Goal: Information Seeking & Learning: Check status

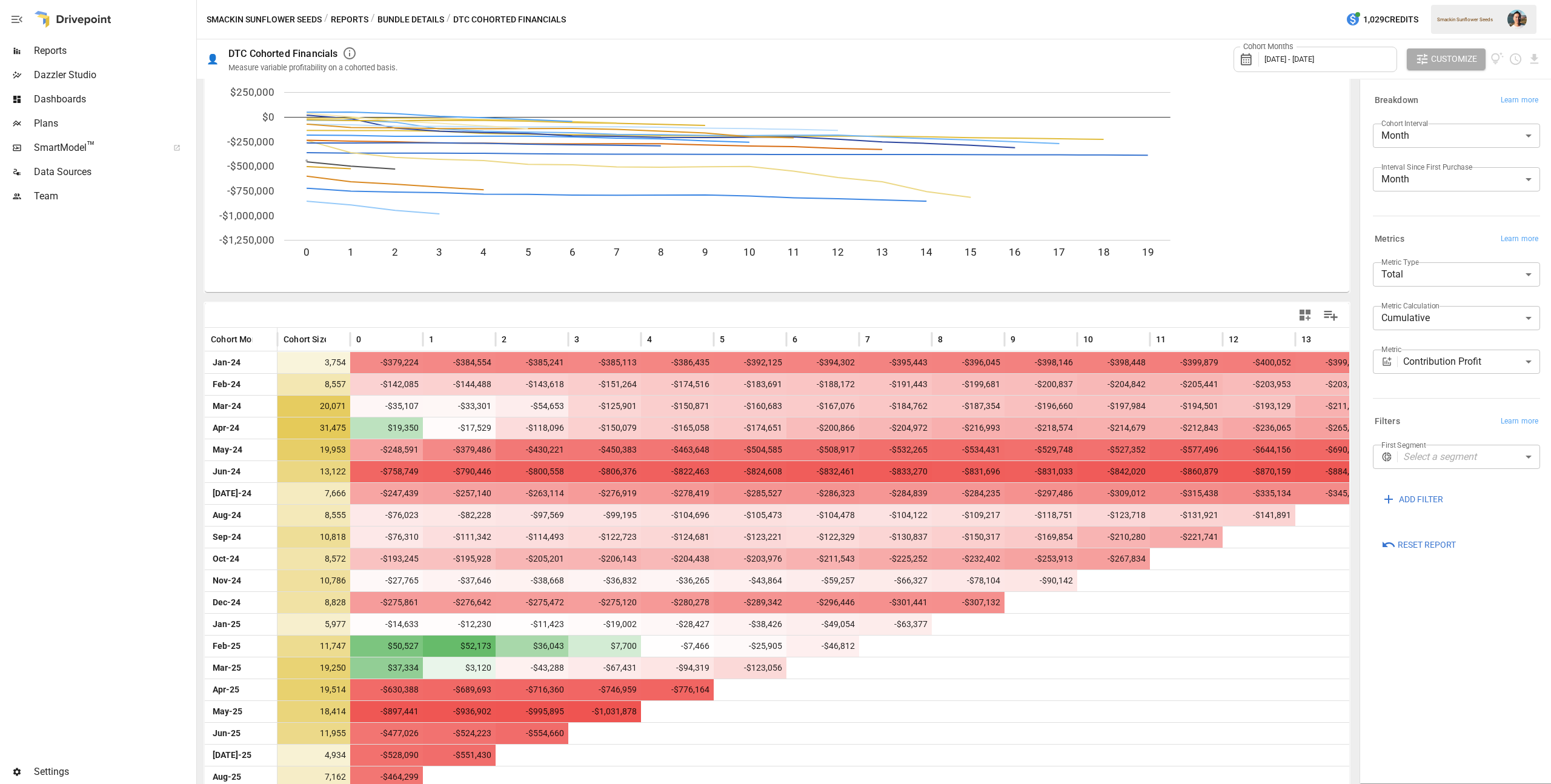
scroll to position [57, 0]
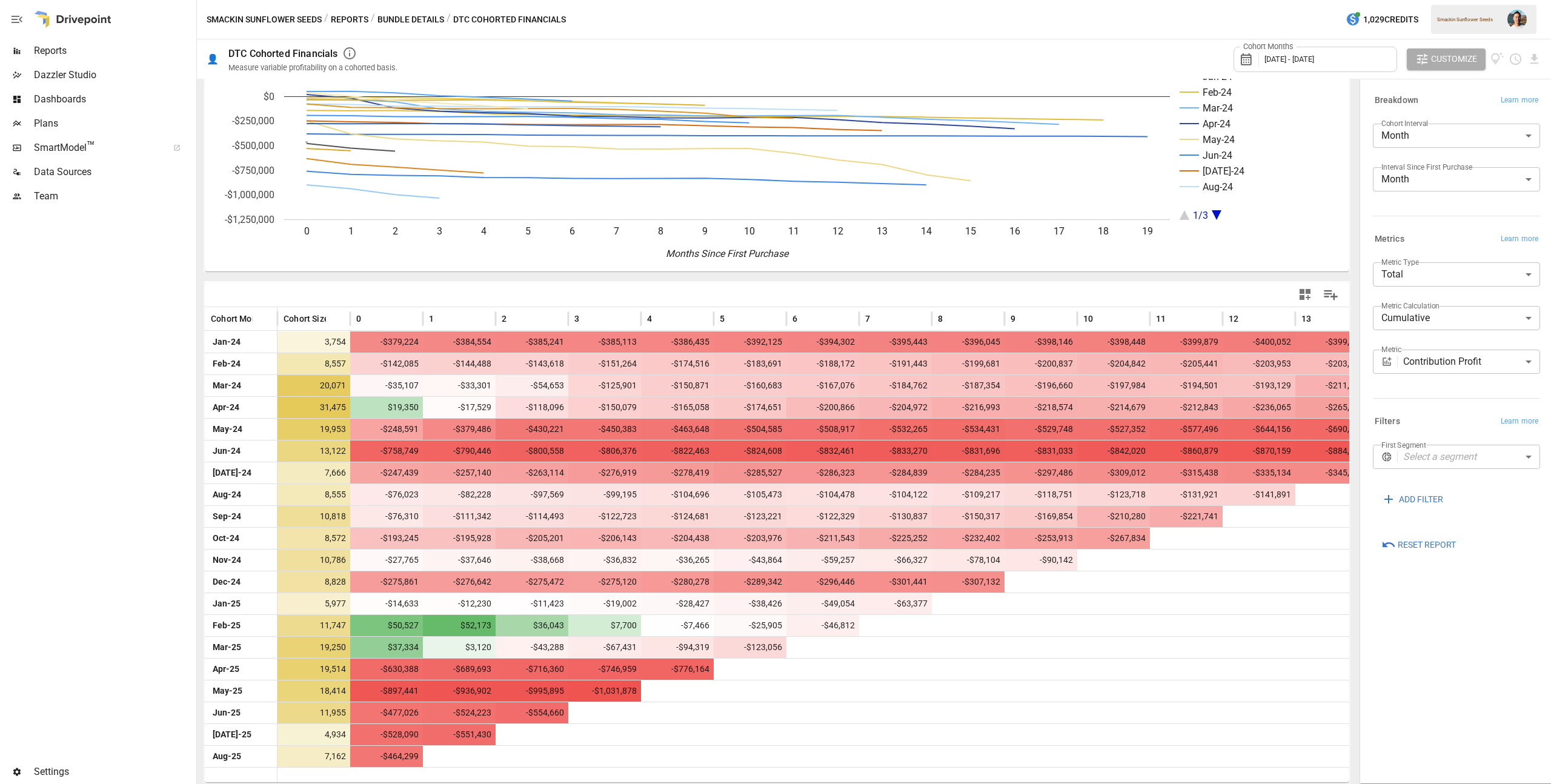
click at [1451, 0] on body "Reports Dazzler Studio Dashboards Plans SmartModel ™ Data Sources Team Settings…" at bounding box center [775, 0] width 1551 height 0
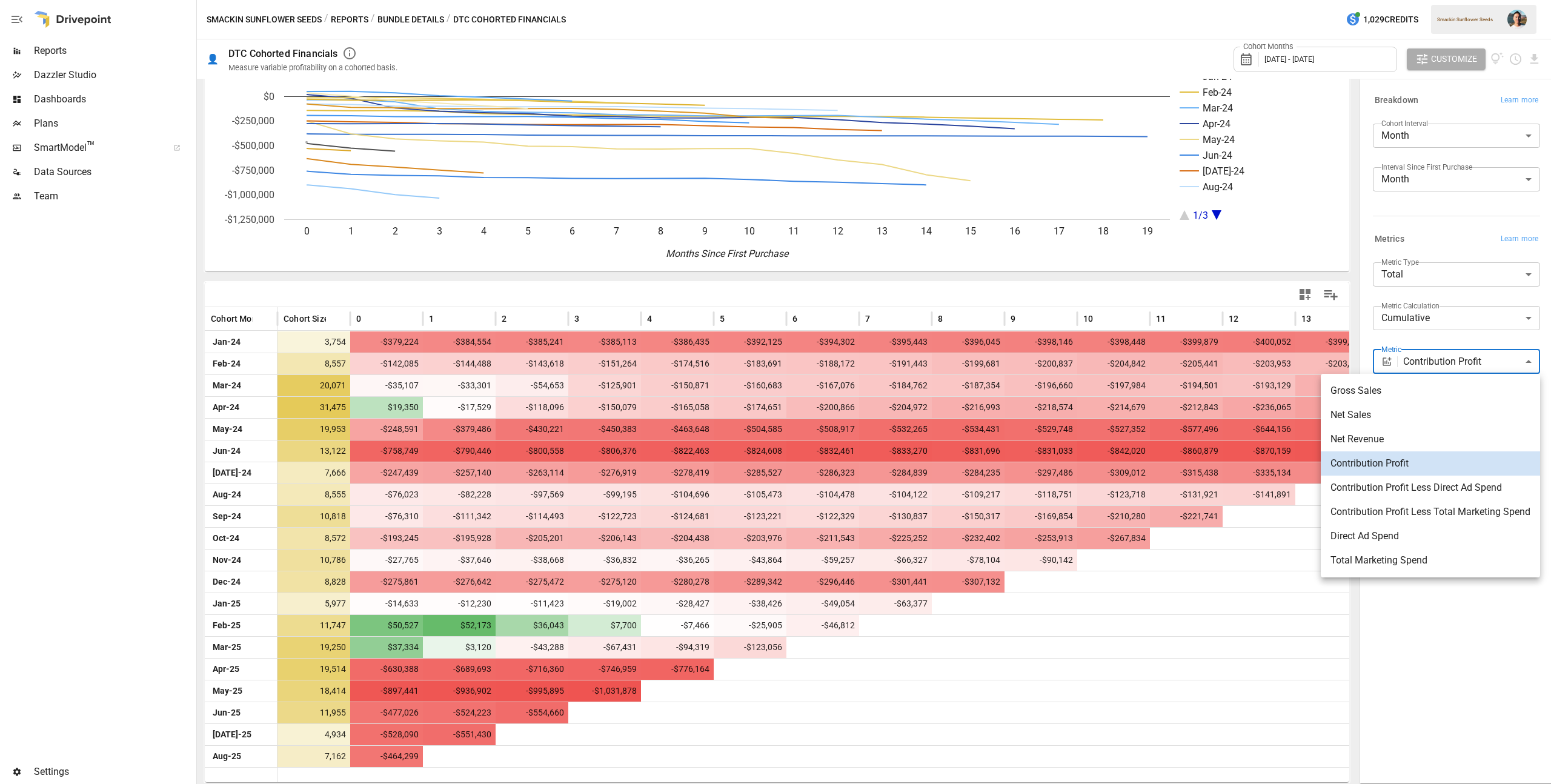
click at [1446, 407] on li "Net Sales" at bounding box center [1430, 415] width 220 height 24
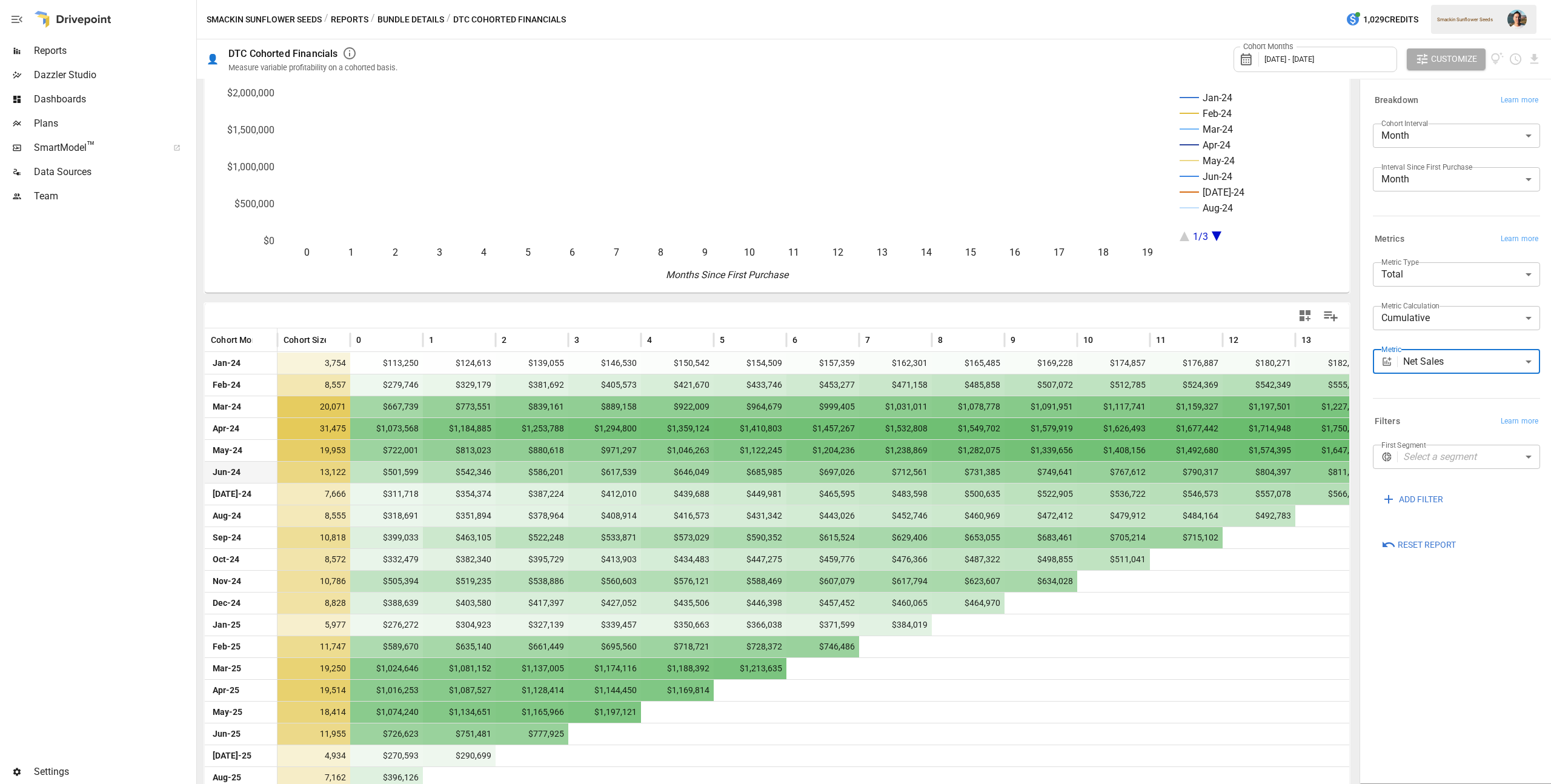
scroll to position [57, 0]
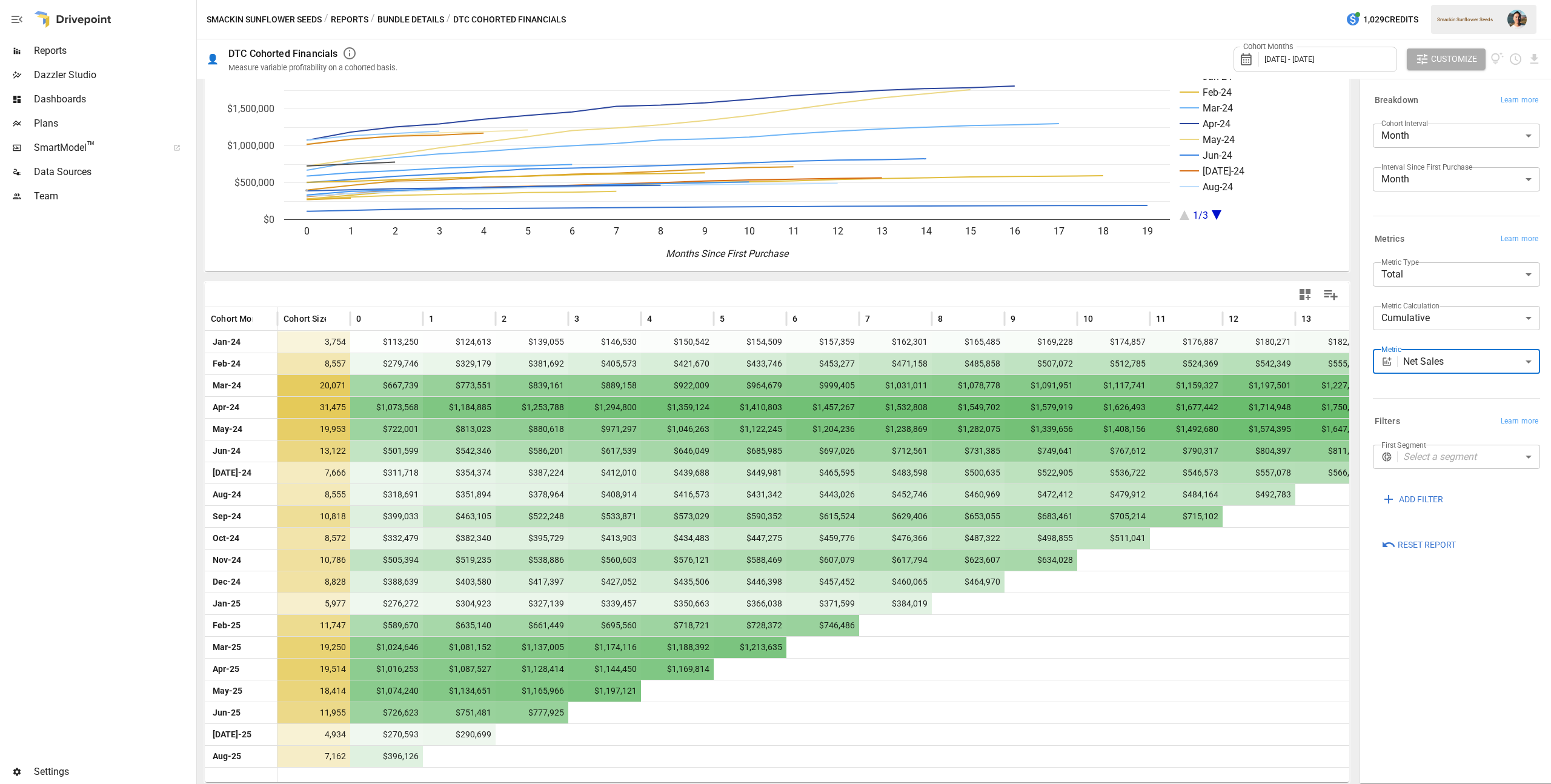
click at [1430, 0] on body "Reports Dazzler Studio Dashboards Plans SmartModel ™ Data Sources Team Settings…" at bounding box center [775, 0] width 1551 height 0
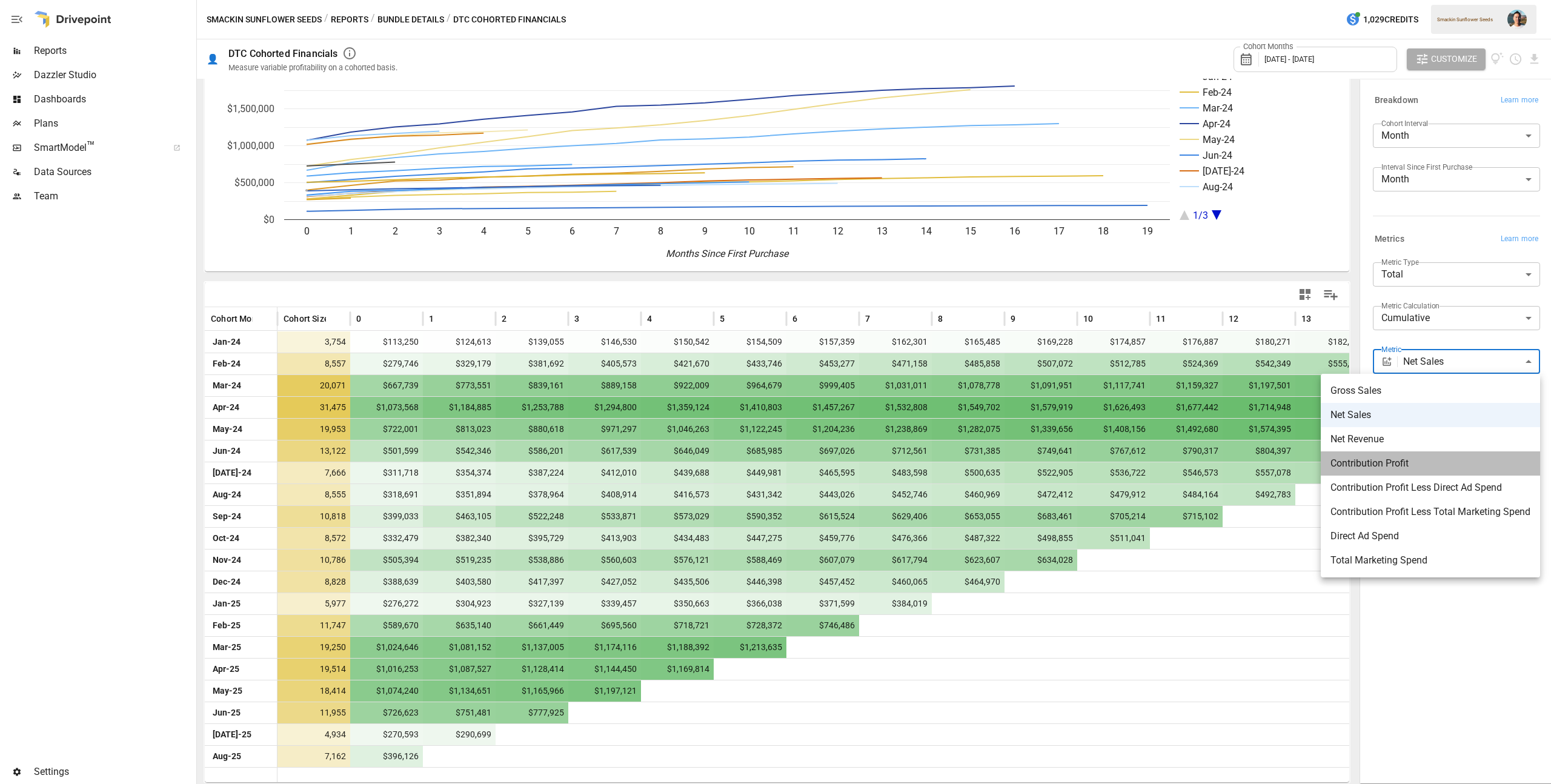
click at [1430, 461] on span "Contribution Profit" at bounding box center [1430, 463] width 200 height 15
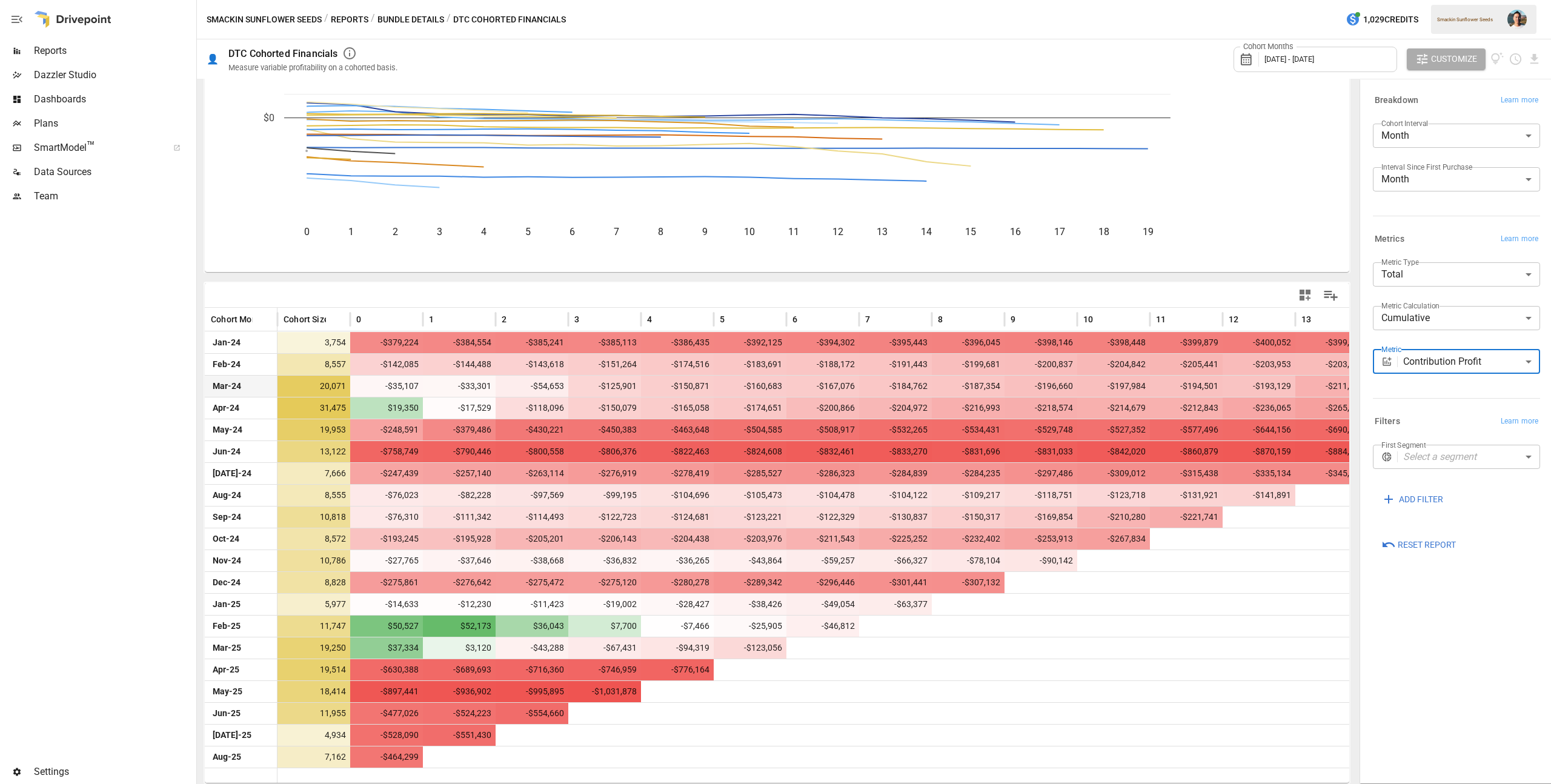
scroll to position [57, 0]
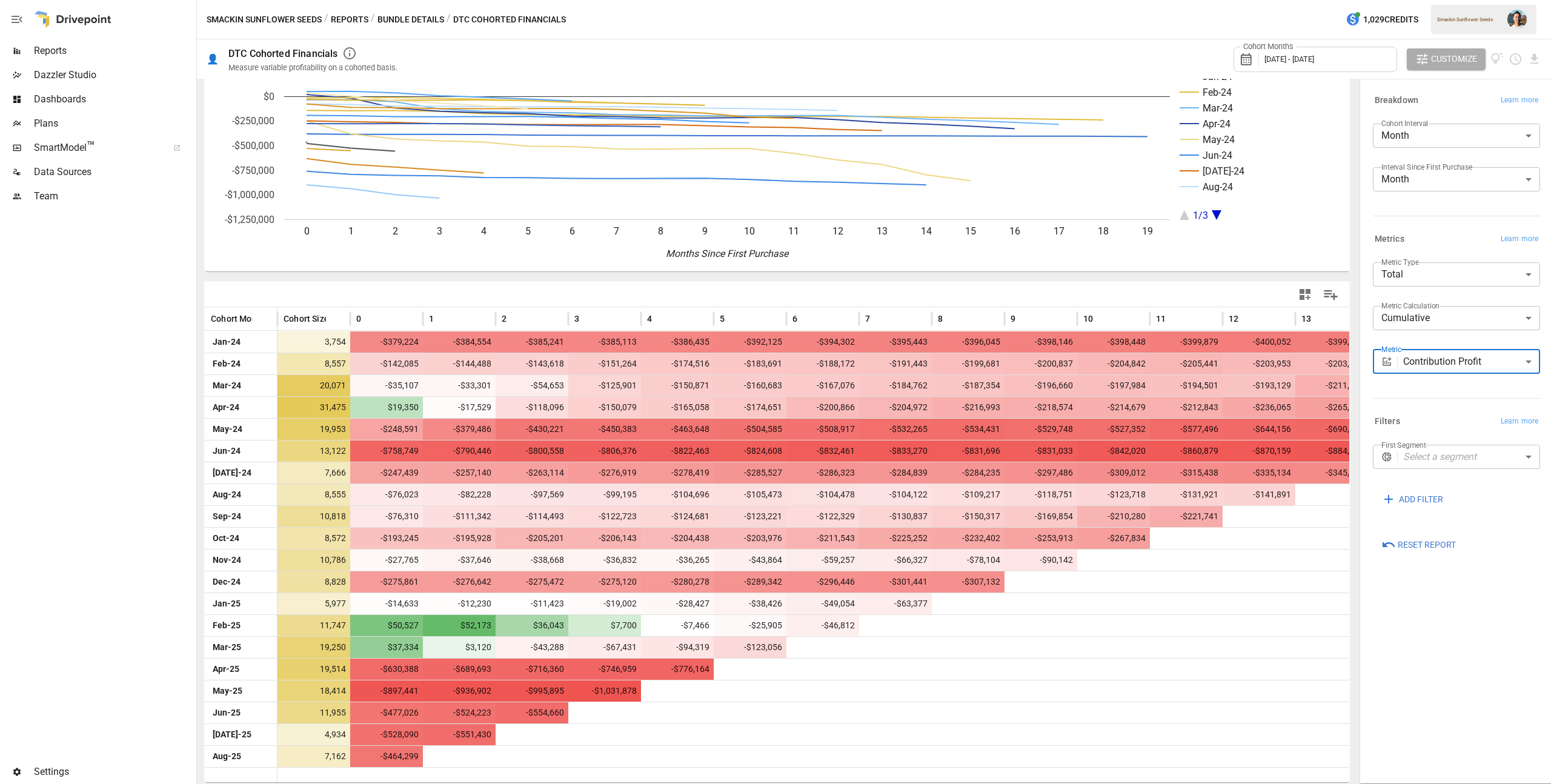
click at [1418, 0] on body "Reports Dazzler Studio Dashboards Plans SmartModel ™ Data Sources Team Settings…" at bounding box center [775, 0] width 1551 height 0
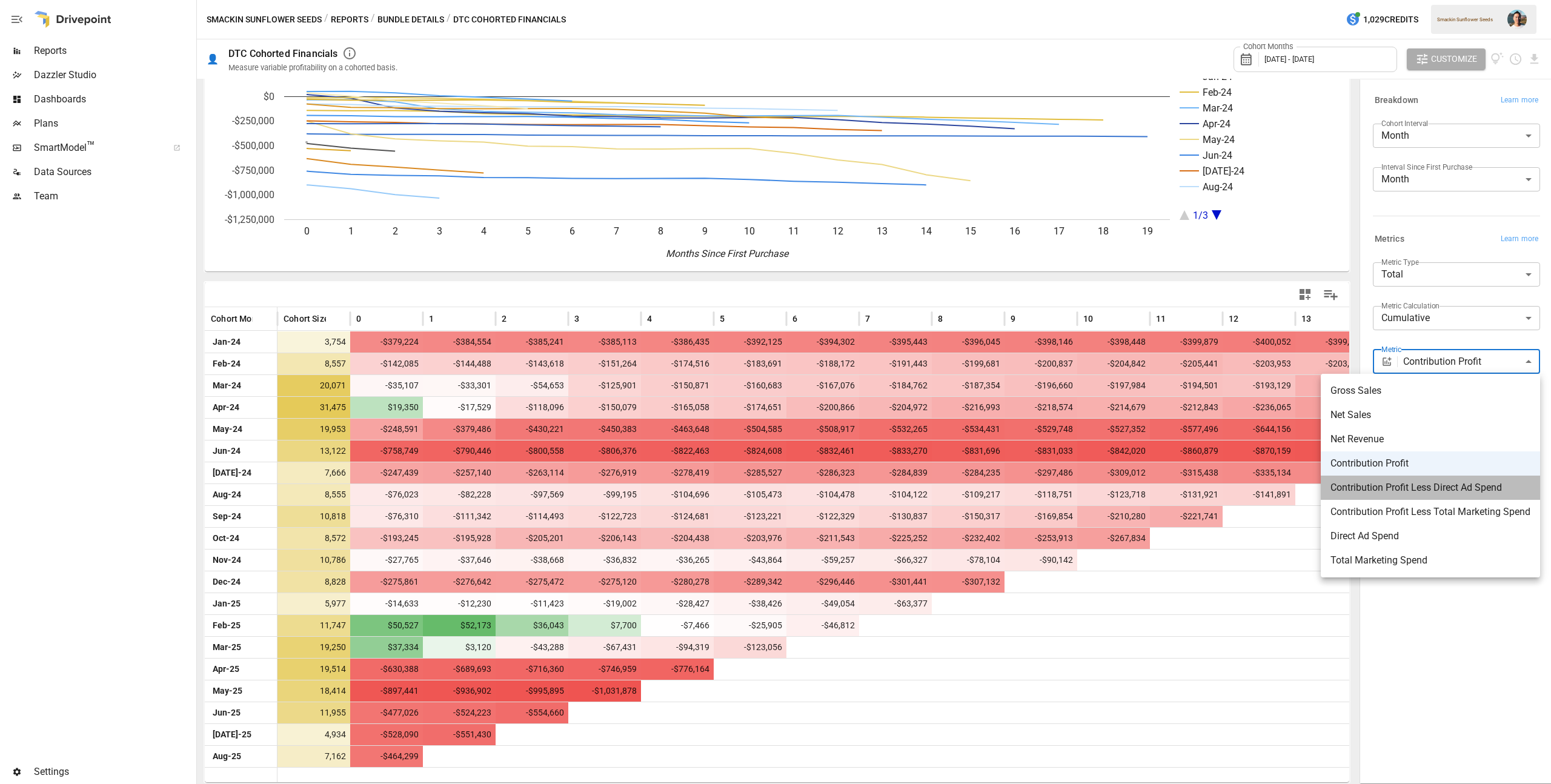
click at [1442, 483] on span "Contribution Profit Less Direct Ad Spend" at bounding box center [1430, 488] width 200 height 15
type input "**********"
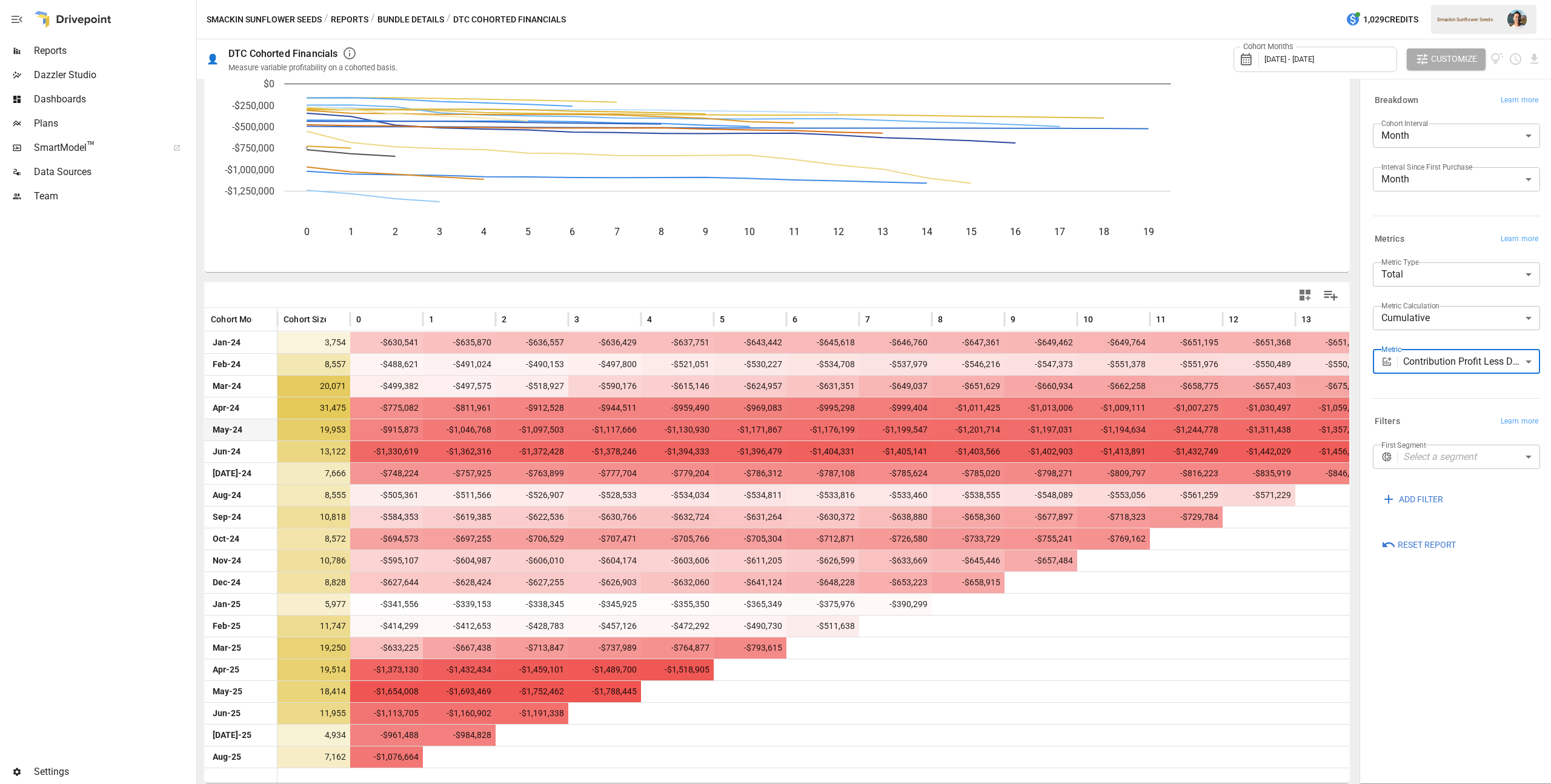
scroll to position [57, 0]
